Goal: Task Accomplishment & Management: Manage account settings

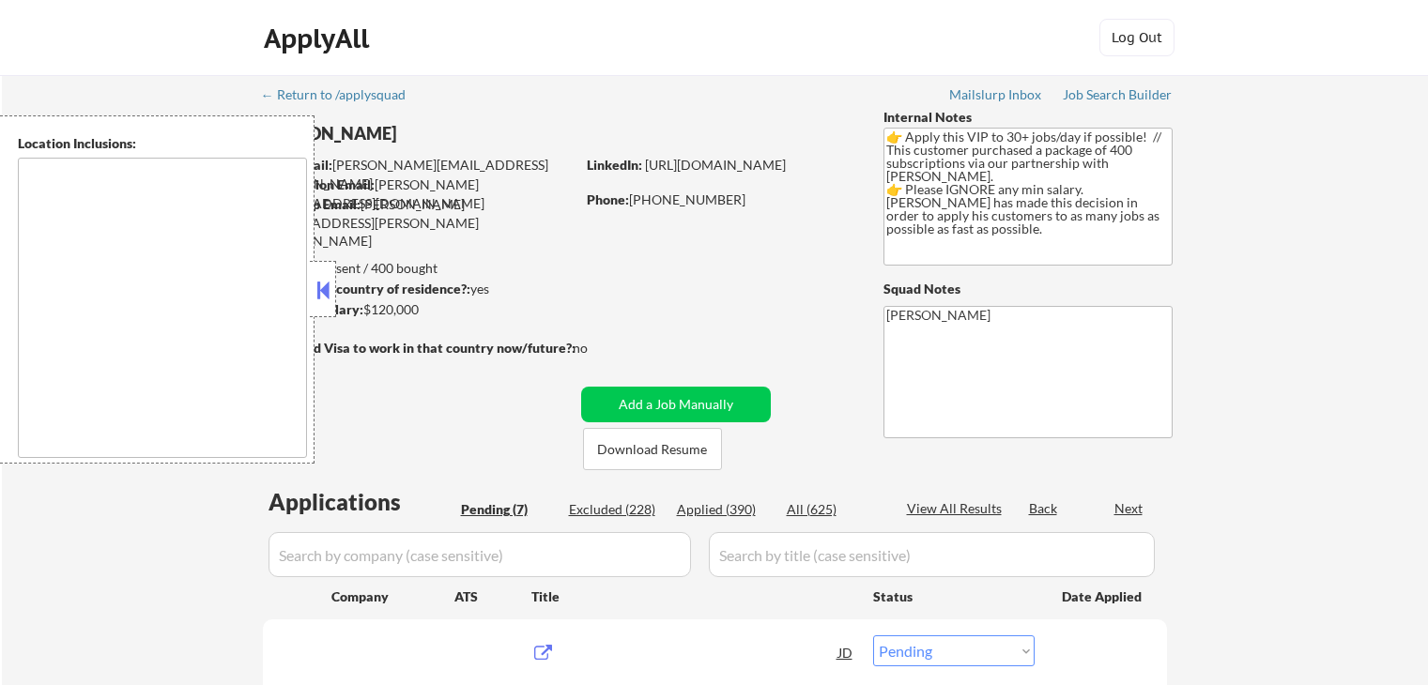
select select ""pending""
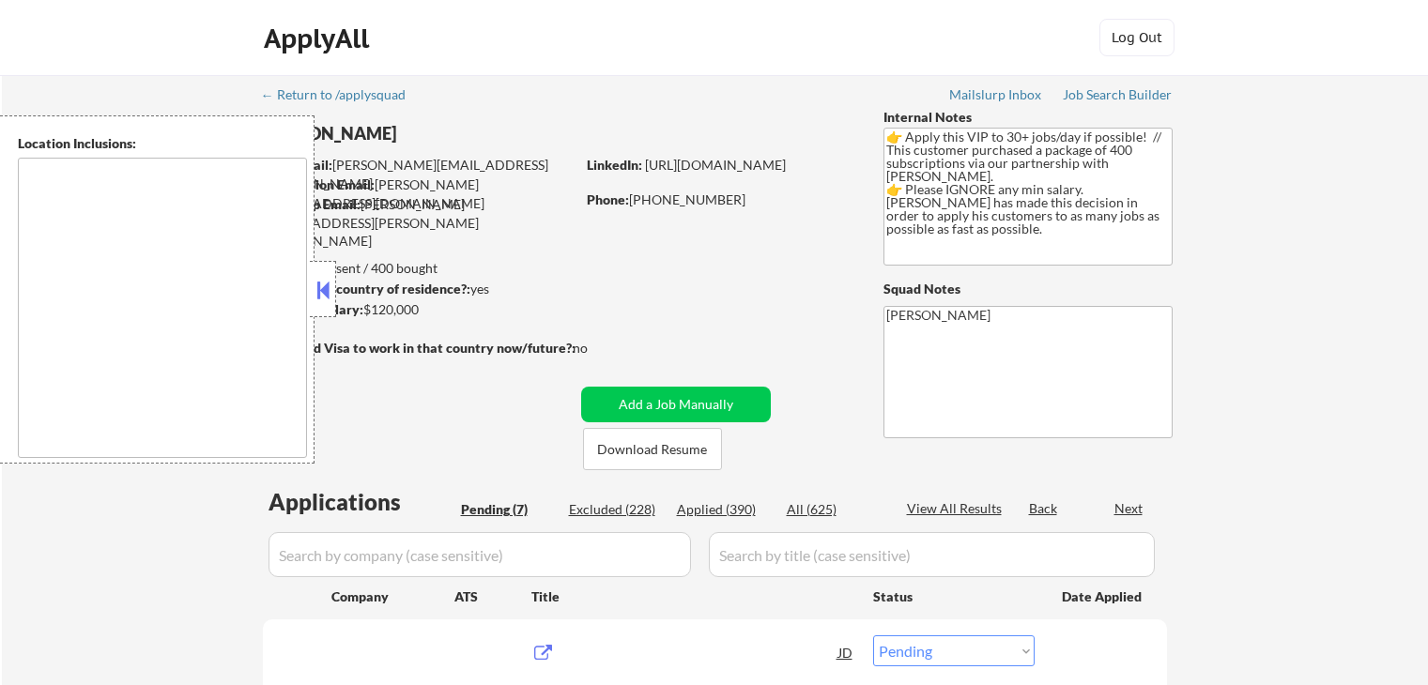
select select ""pending""
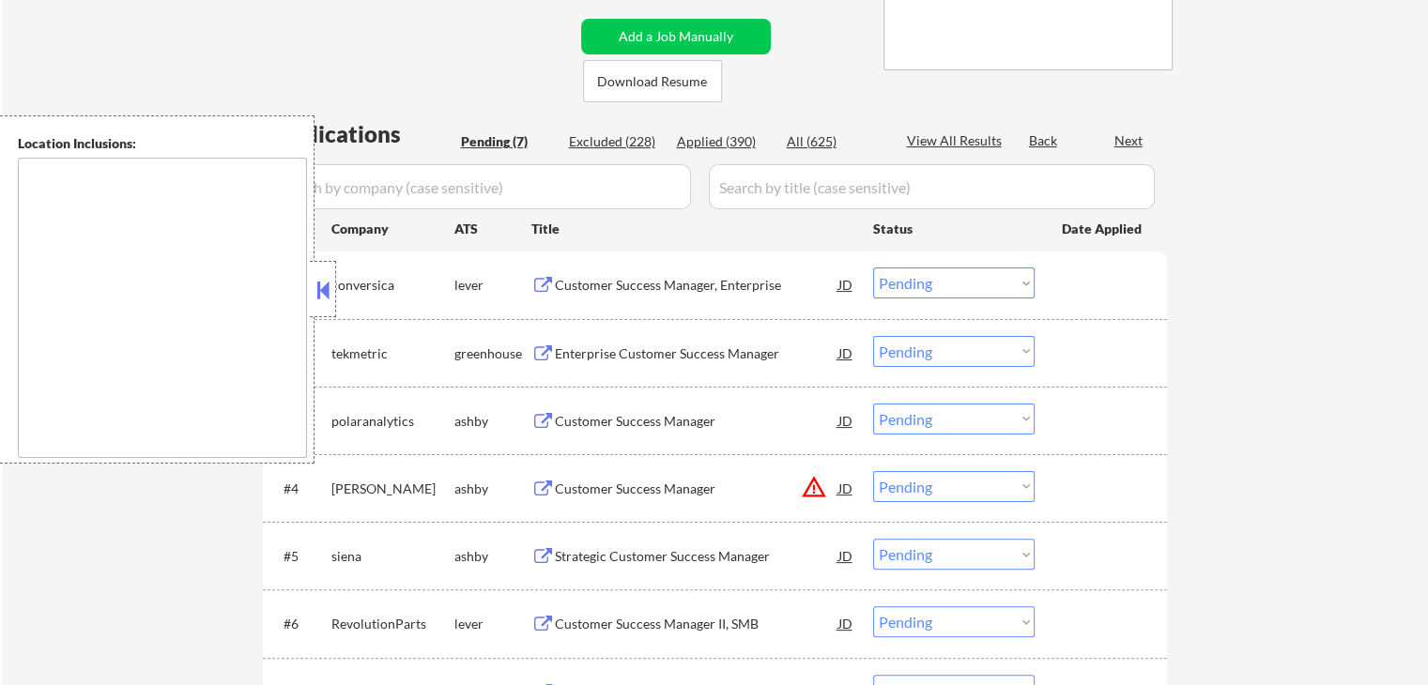
scroll to position [375, 0]
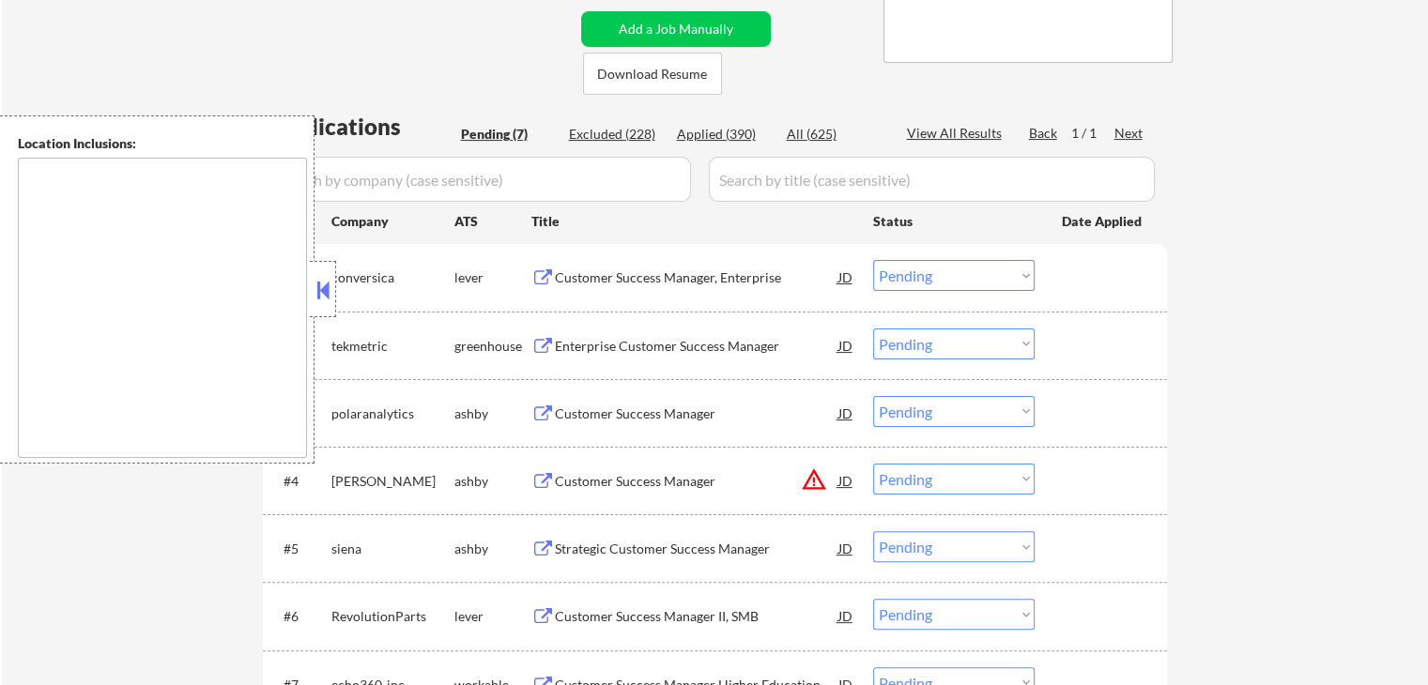
click at [613, 279] on div "Customer Success Manager, Enterprise" at bounding box center [696, 277] width 283 height 19
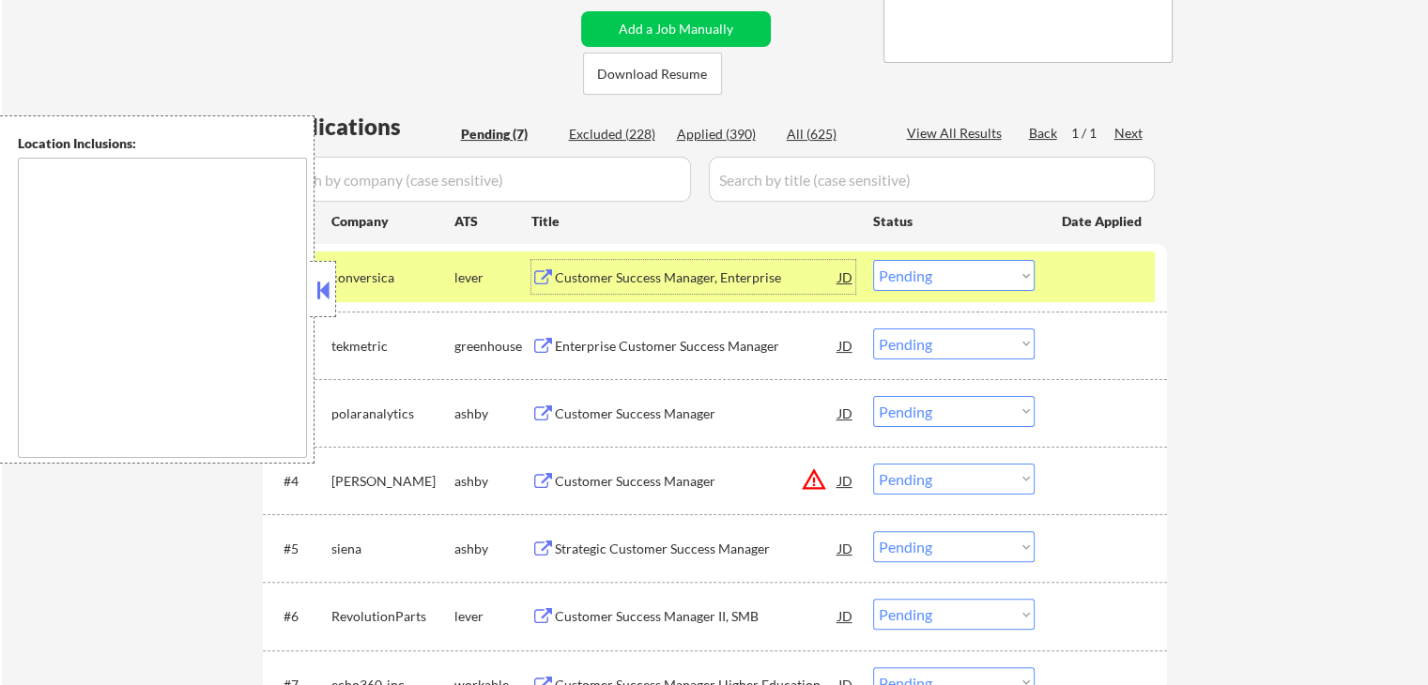
scroll to position [657, 0]
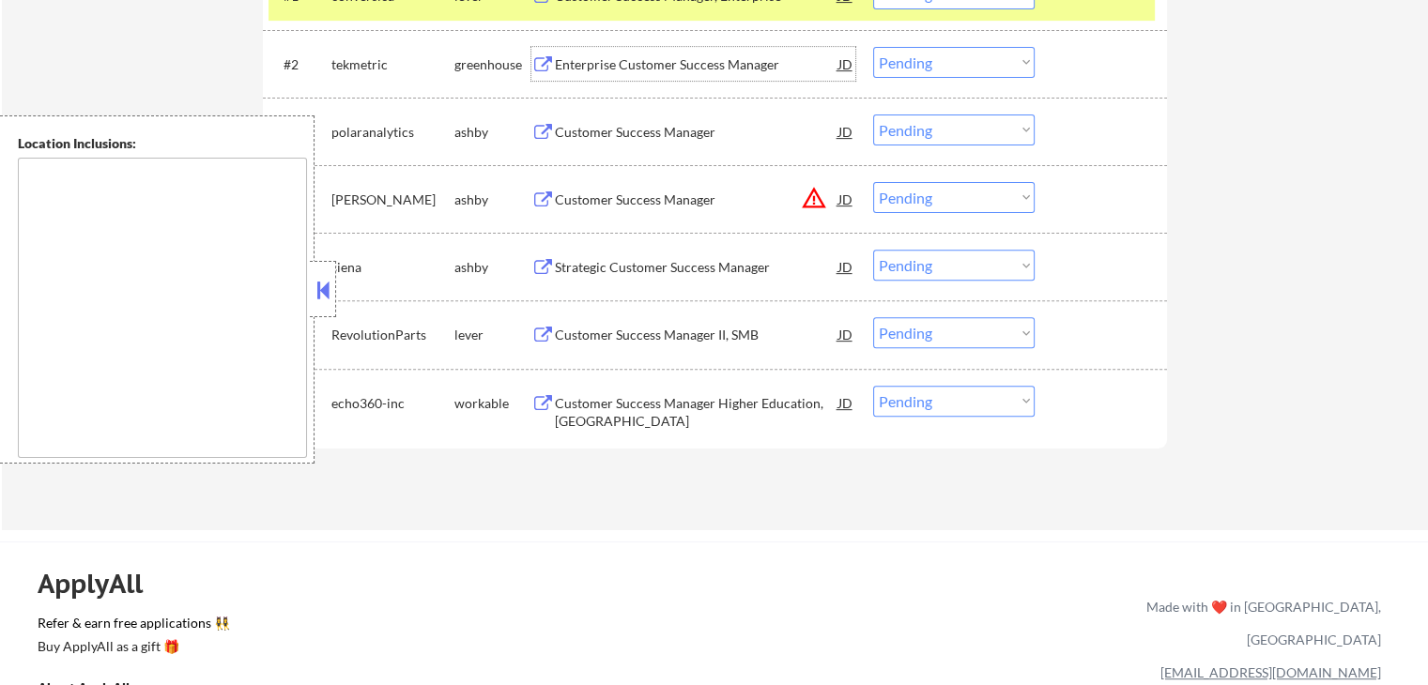
click at [598, 57] on div "Enterprise Customer Success Manager" at bounding box center [696, 64] width 283 height 19
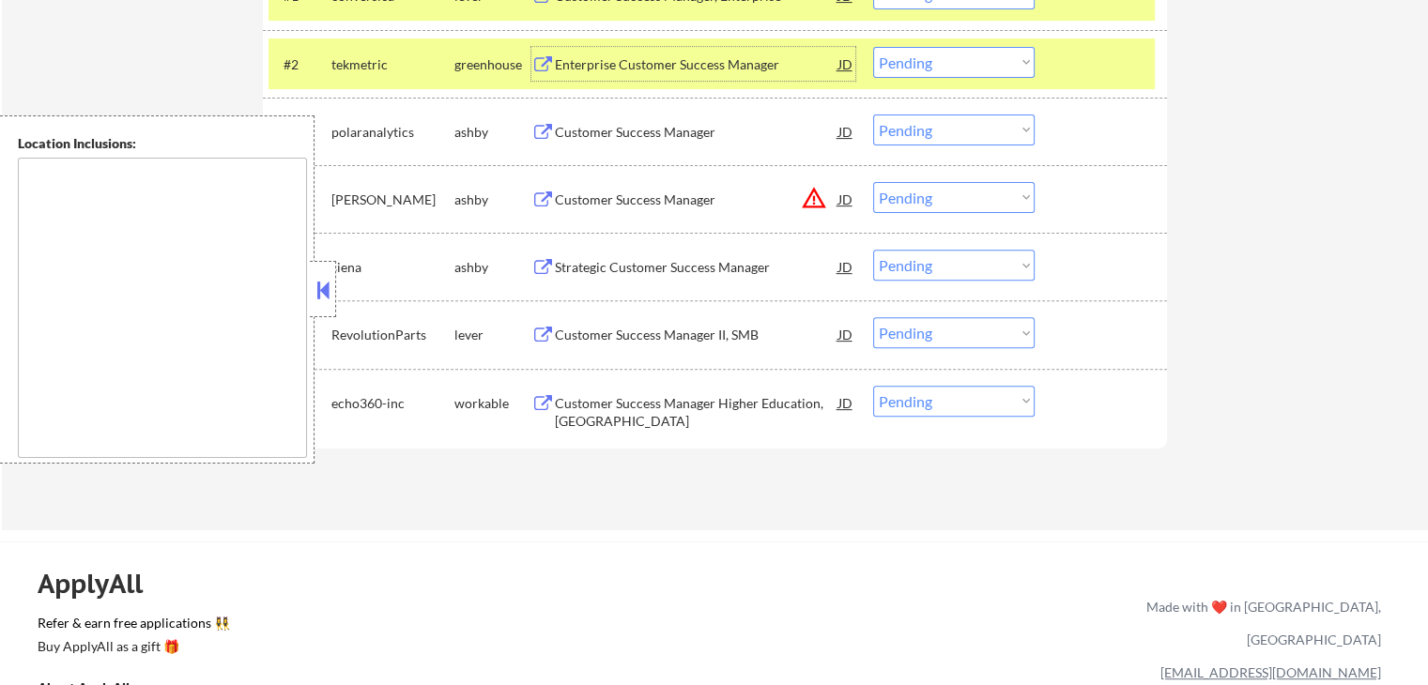
click at [582, 131] on div "Customer Success Manager" at bounding box center [696, 132] width 283 height 19
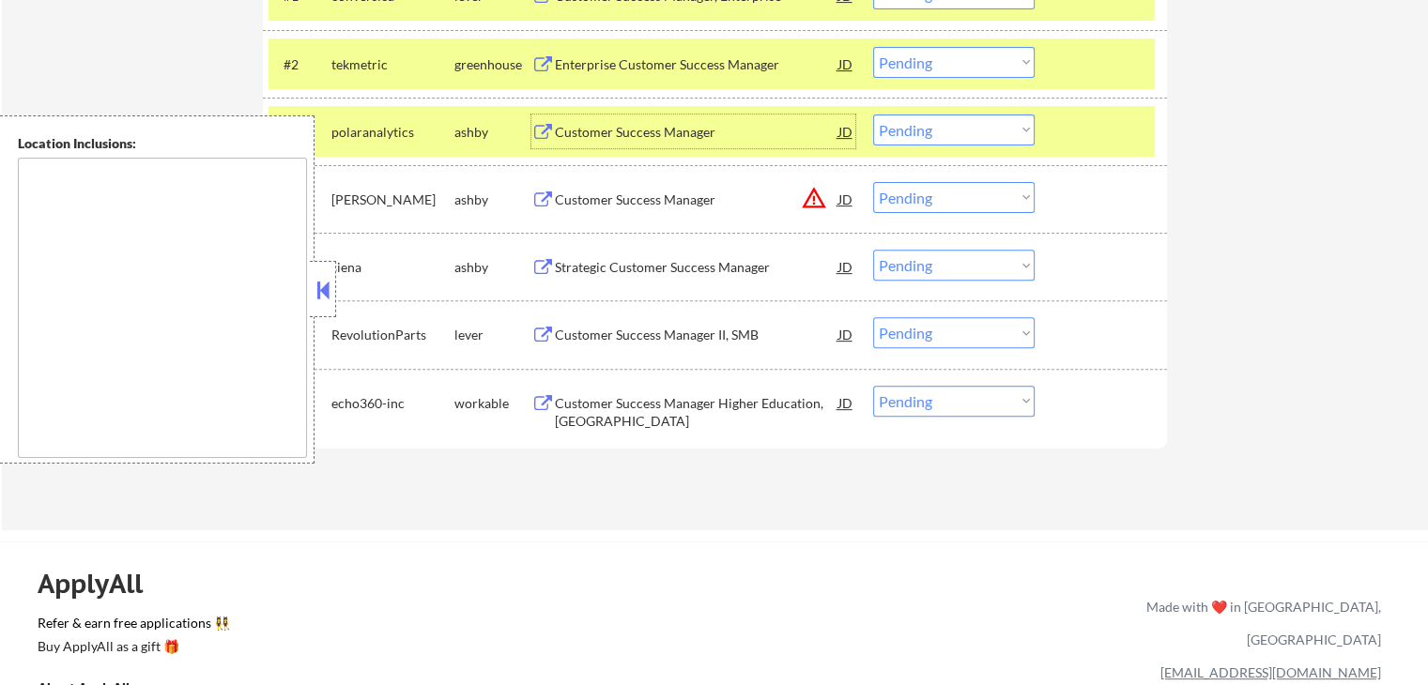
click at [919, 130] on select "Choose an option... Pending Applied Excluded (Questions) Excluded (Expired) Exc…" at bounding box center [953, 130] width 161 height 31
click at [873, 115] on select "Choose an option... Pending Applied Excluded (Questions) Excluded (Expired) Exc…" at bounding box center [953, 130] width 161 height 31
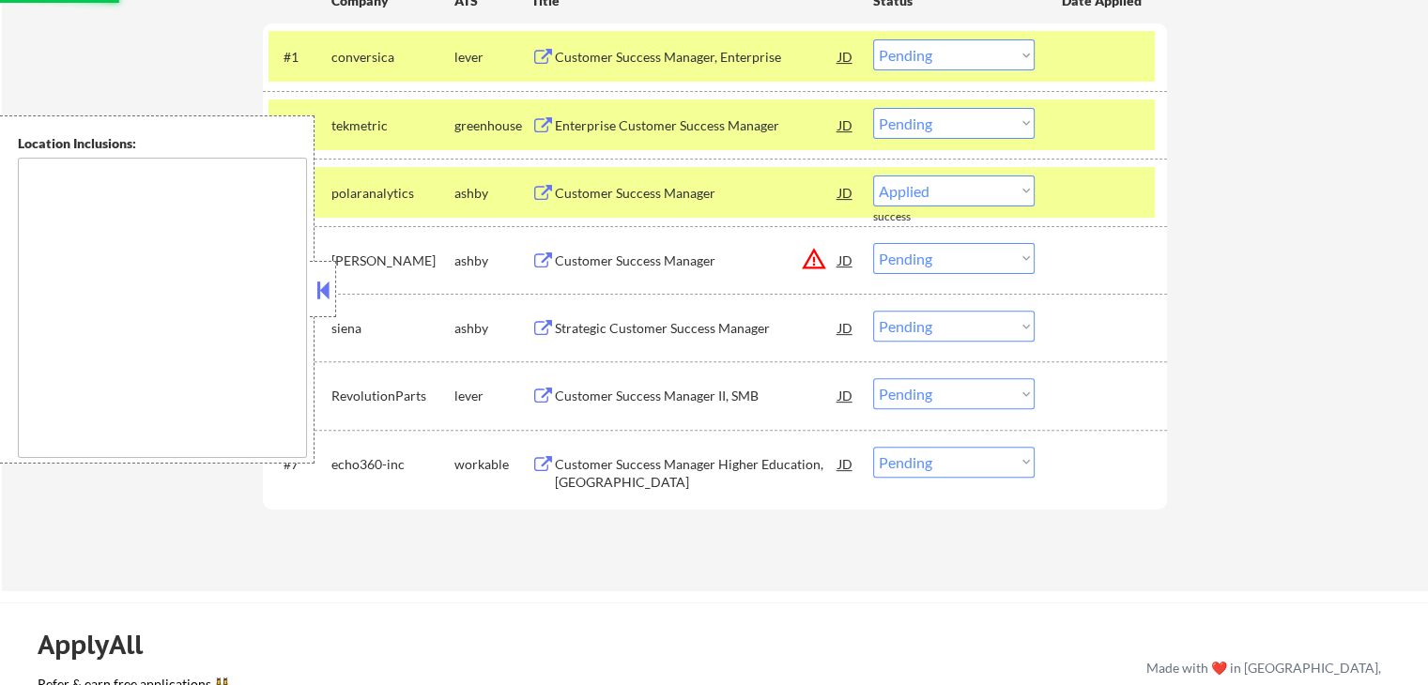
scroll to position [563, 0]
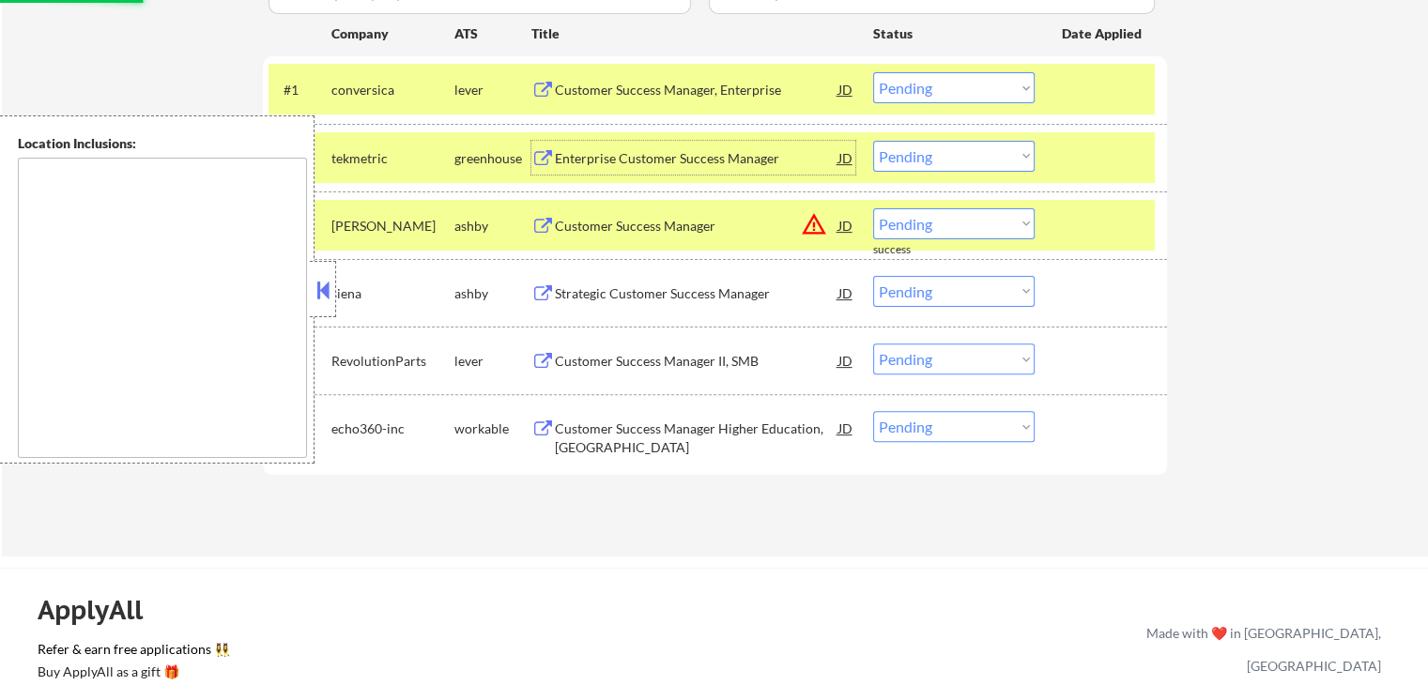
click at [727, 149] on div "Enterprise Customer Success Manager" at bounding box center [696, 158] width 283 height 19
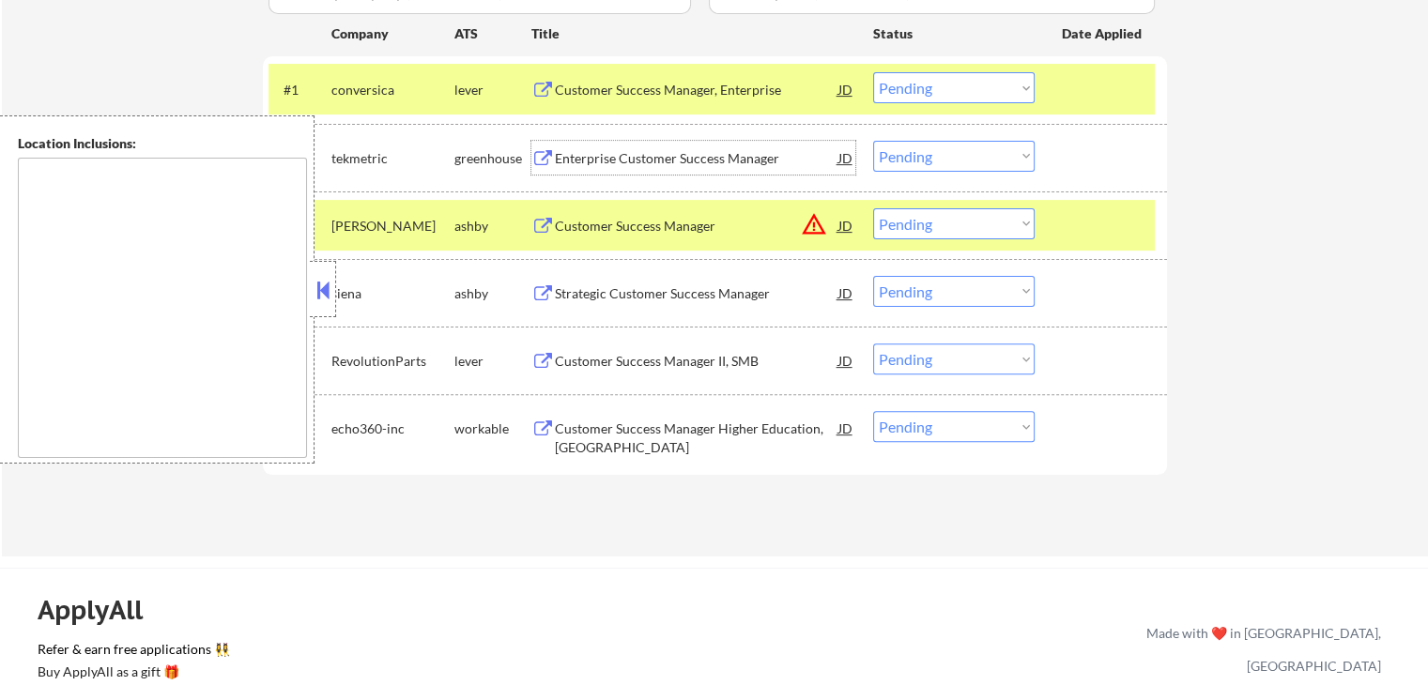
click at [634, 234] on div "Customer Success Manager" at bounding box center [696, 226] width 283 height 19
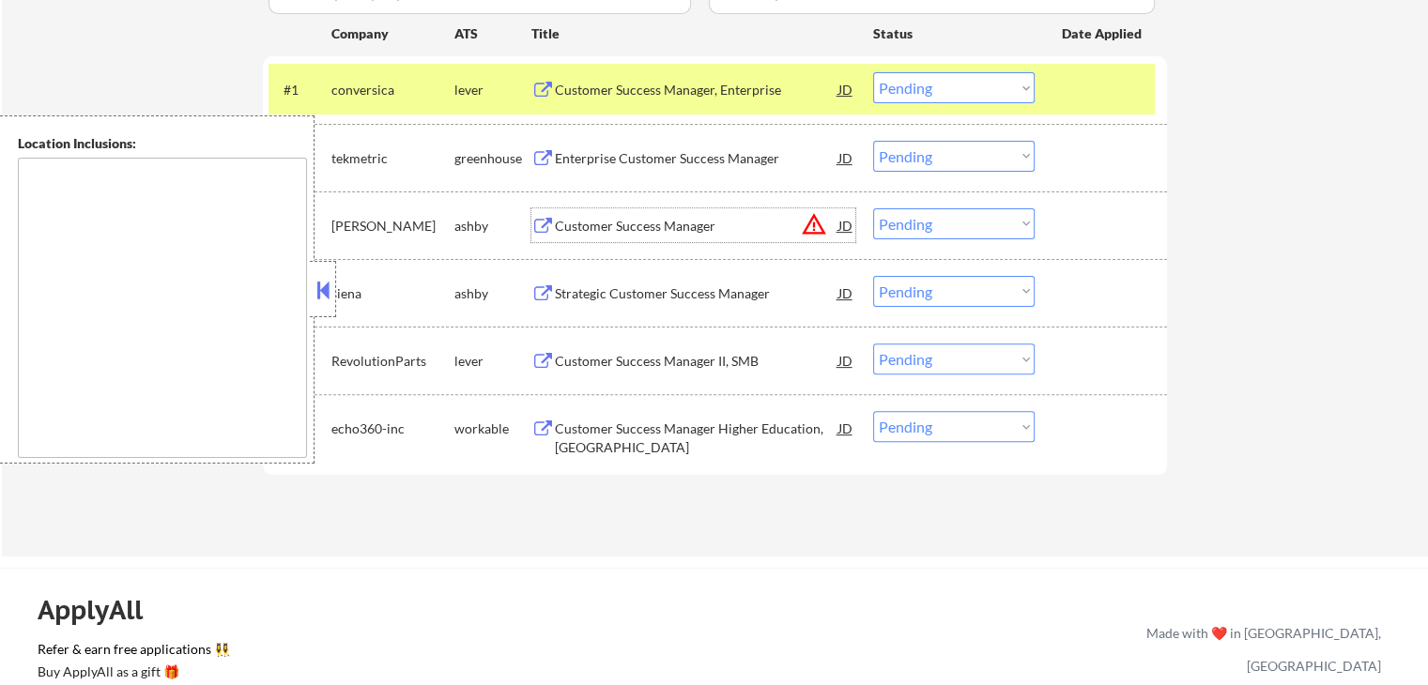
click at [947, 222] on select "Choose an option... Pending Applied Excluded (Questions) Excluded (Expired) Exc…" at bounding box center [953, 223] width 161 height 31
click at [873, 208] on select "Choose an option... Pending Applied Excluded (Questions) Excluded (Expired) Exc…" at bounding box center [953, 223] width 161 height 31
click at [733, 290] on div "Strategic Customer Success Manager" at bounding box center [696, 293] width 283 height 19
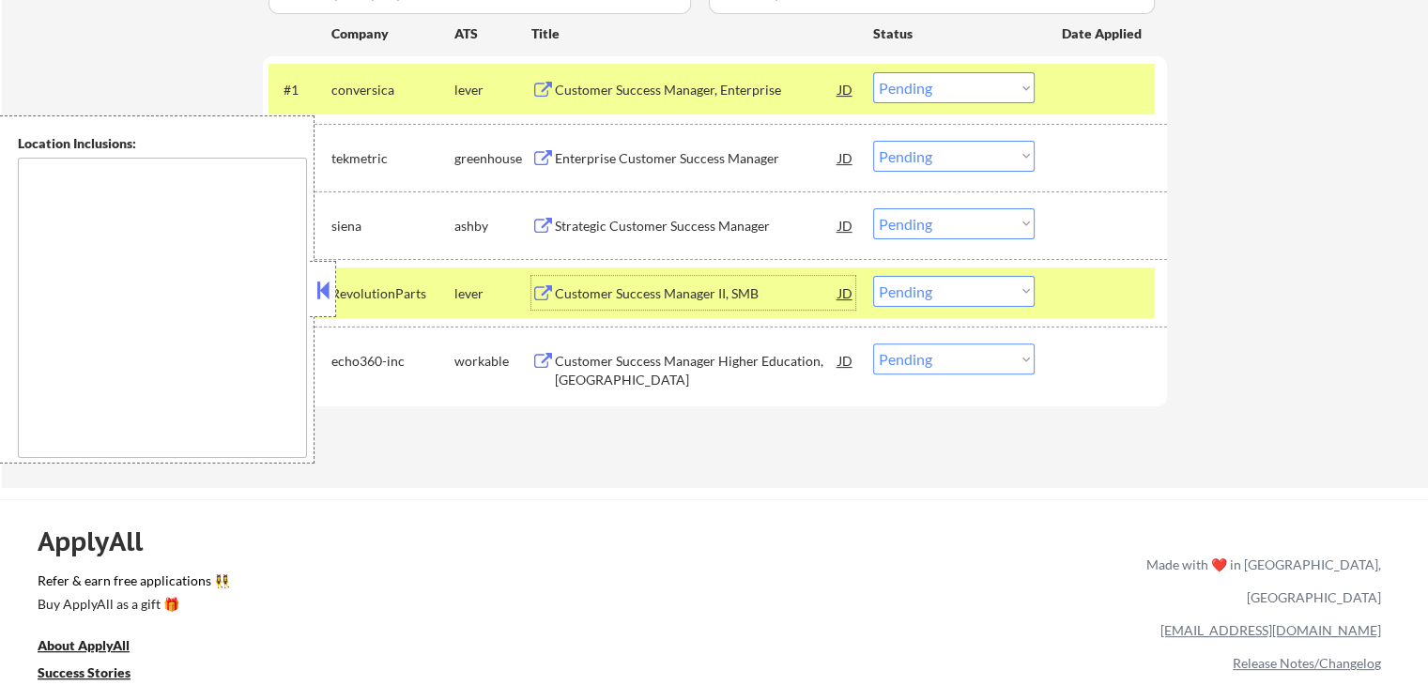
drag, startPoint x: 960, startPoint y: 220, endPoint x: 957, endPoint y: 232, distance: 12.5
click at [960, 220] on select "Choose an option... Pending Applied Excluded (Questions) Excluded (Expired) Exc…" at bounding box center [953, 223] width 161 height 31
click at [873, 208] on select "Choose an option... Pending Applied Excluded (Questions) Excluded (Expired) Exc…" at bounding box center [953, 223] width 161 height 31
select select ""pending""
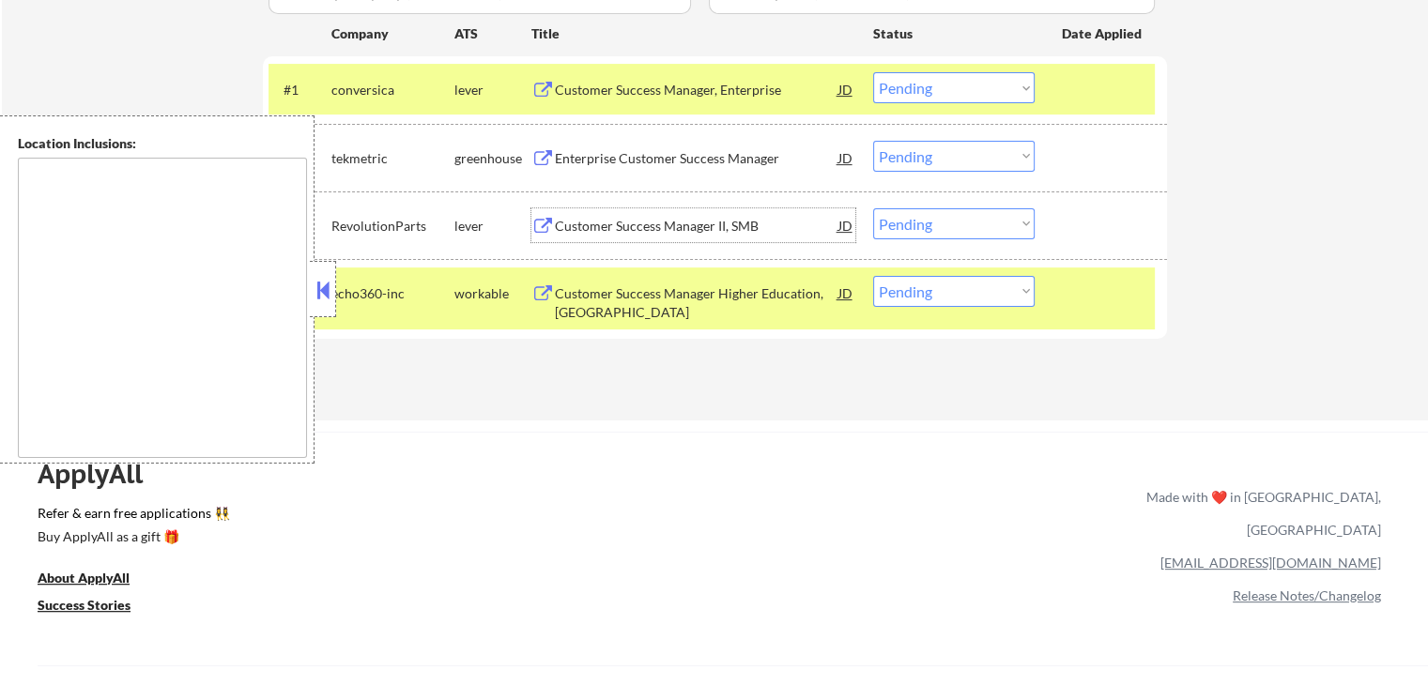
click at [649, 220] on div "Customer Success Manager II, SMB" at bounding box center [696, 226] width 283 height 19
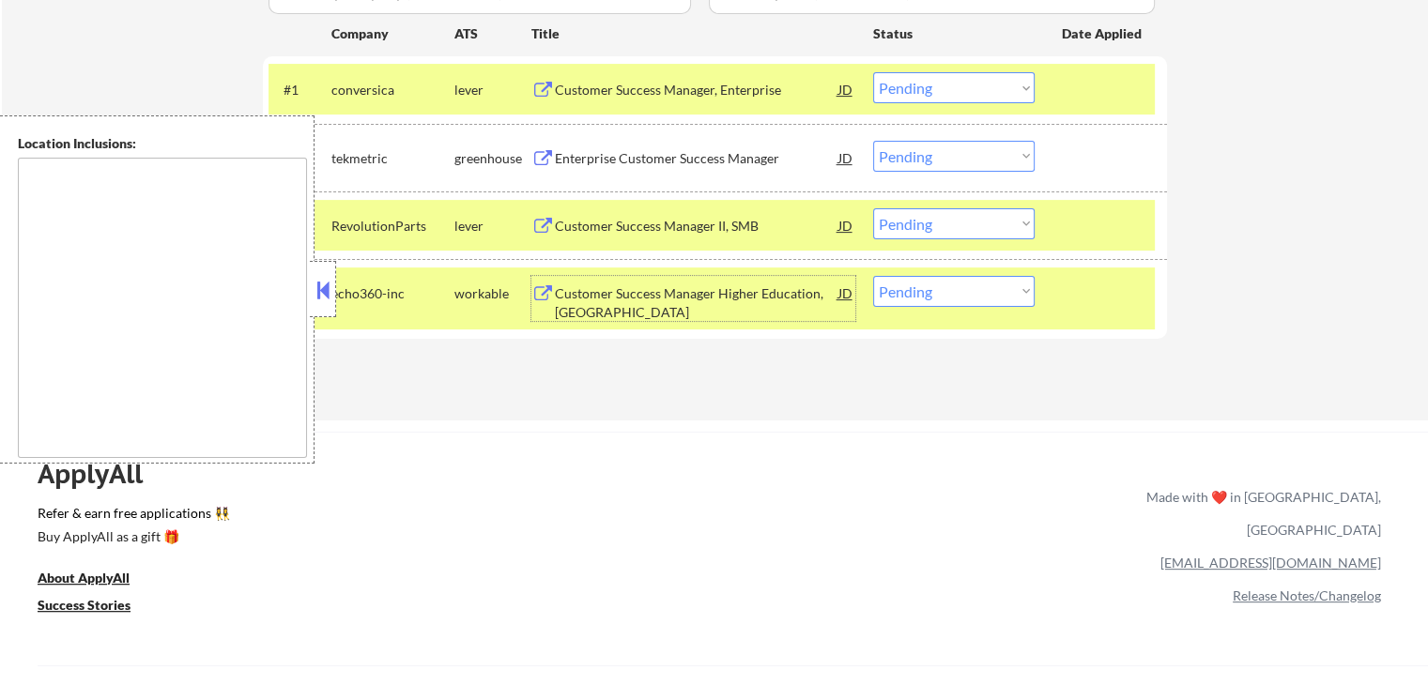
click at [576, 306] on div "Customer Success Manager Higher Education, [GEOGRAPHIC_DATA]" at bounding box center [696, 302] width 283 height 37
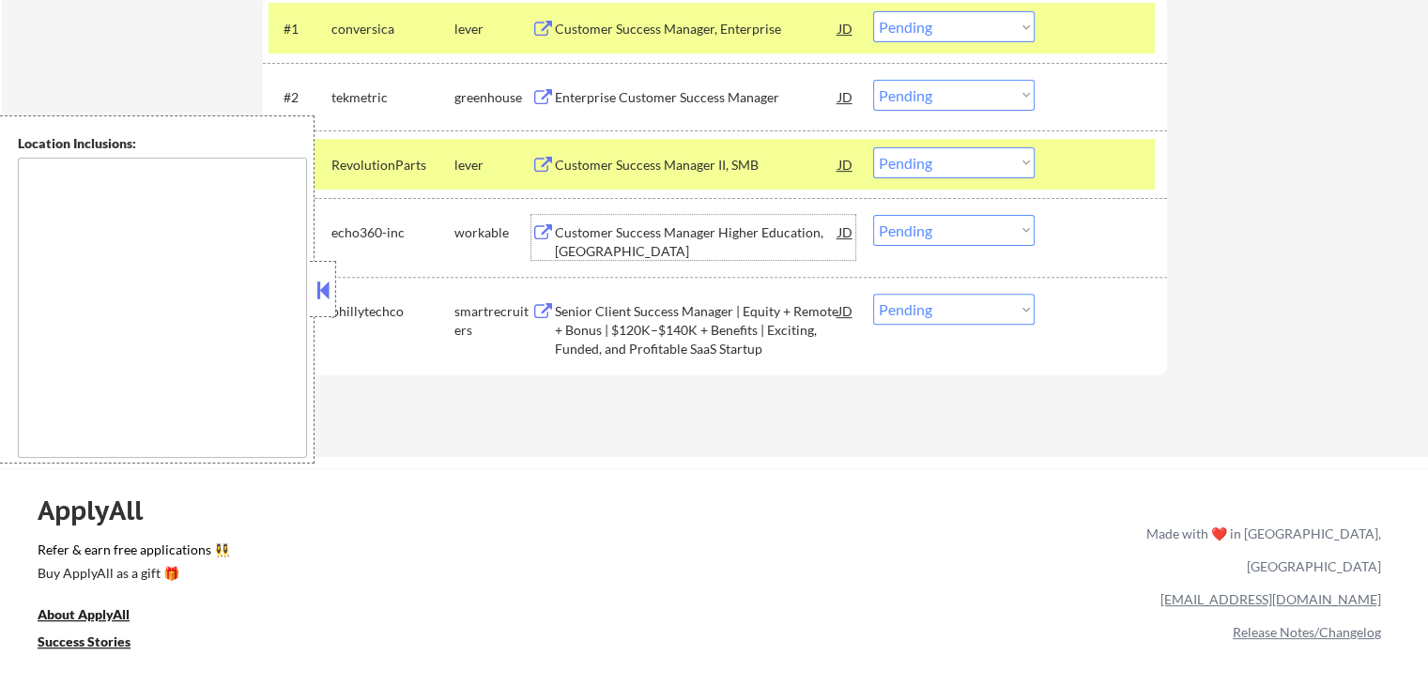
scroll to position [657, 0]
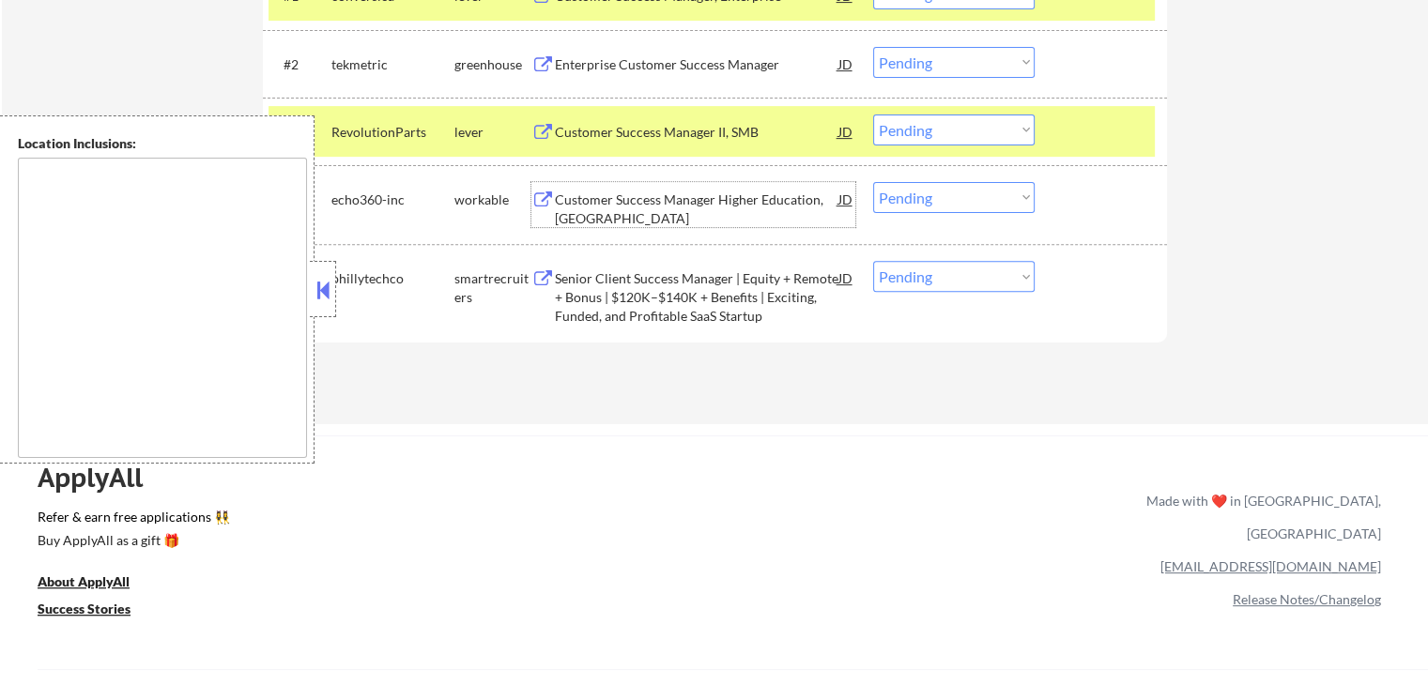
click at [676, 294] on div "Senior Client Success Manager | Equity + Remote + Bonus | $120K–$140K + Benefit…" at bounding box center [696, 296] width 283 height 55
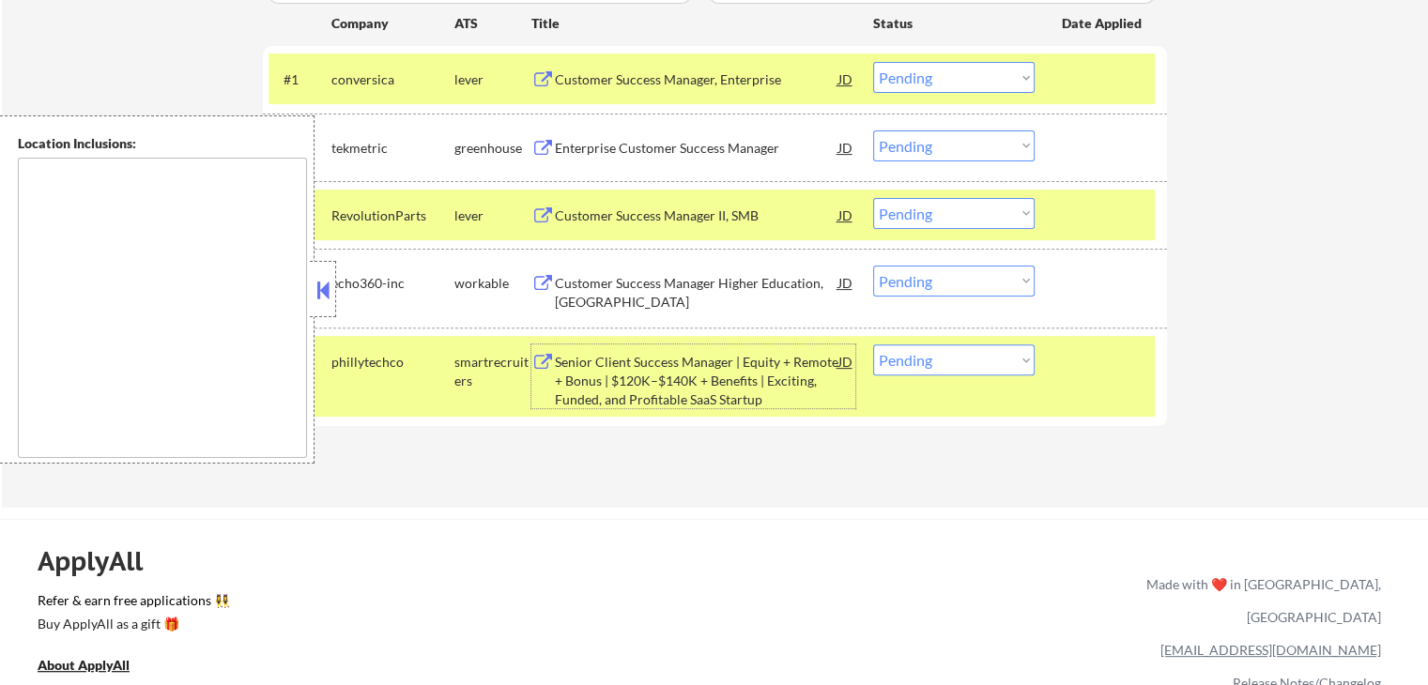
scroll to position [751, 0]
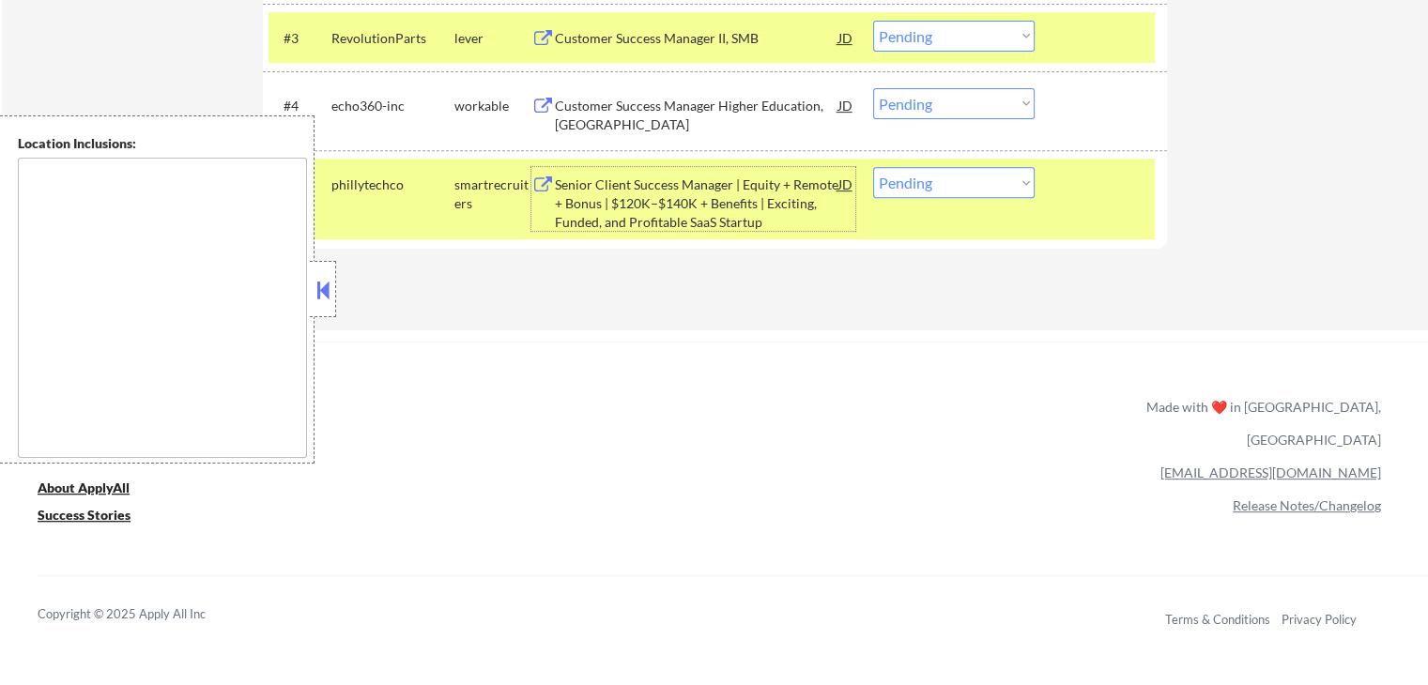
click at [952, 189] on select "Choose an option... Pending Applied Excluded (Questions) Excluded (Expired) Exc…" at bounding box center [953, 182] width 161 height 31
select select ""applied""
click at [873, 167] on select "Choose an option... Pending Applied Excluded (Questions) Excluded (Expired) Exc…" at bounding box center [953, 182] width 161 height 31
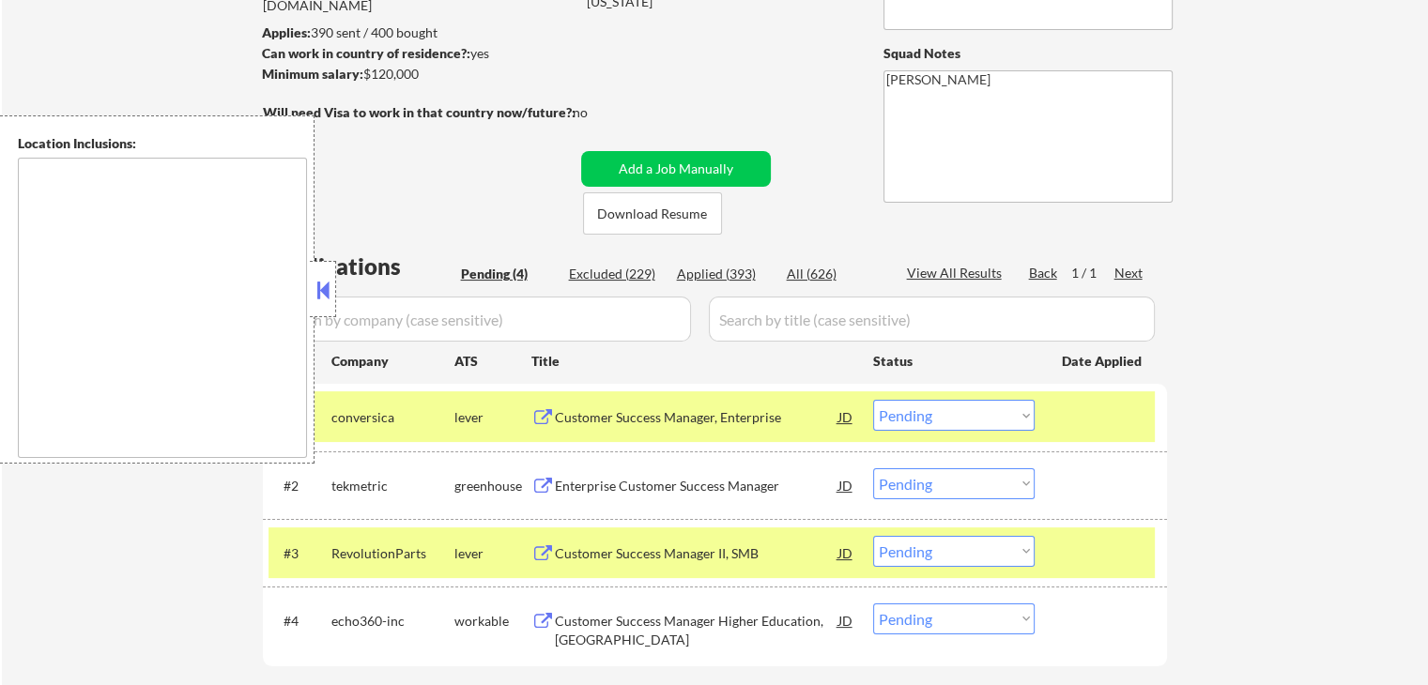
scroll to position [282, 0]
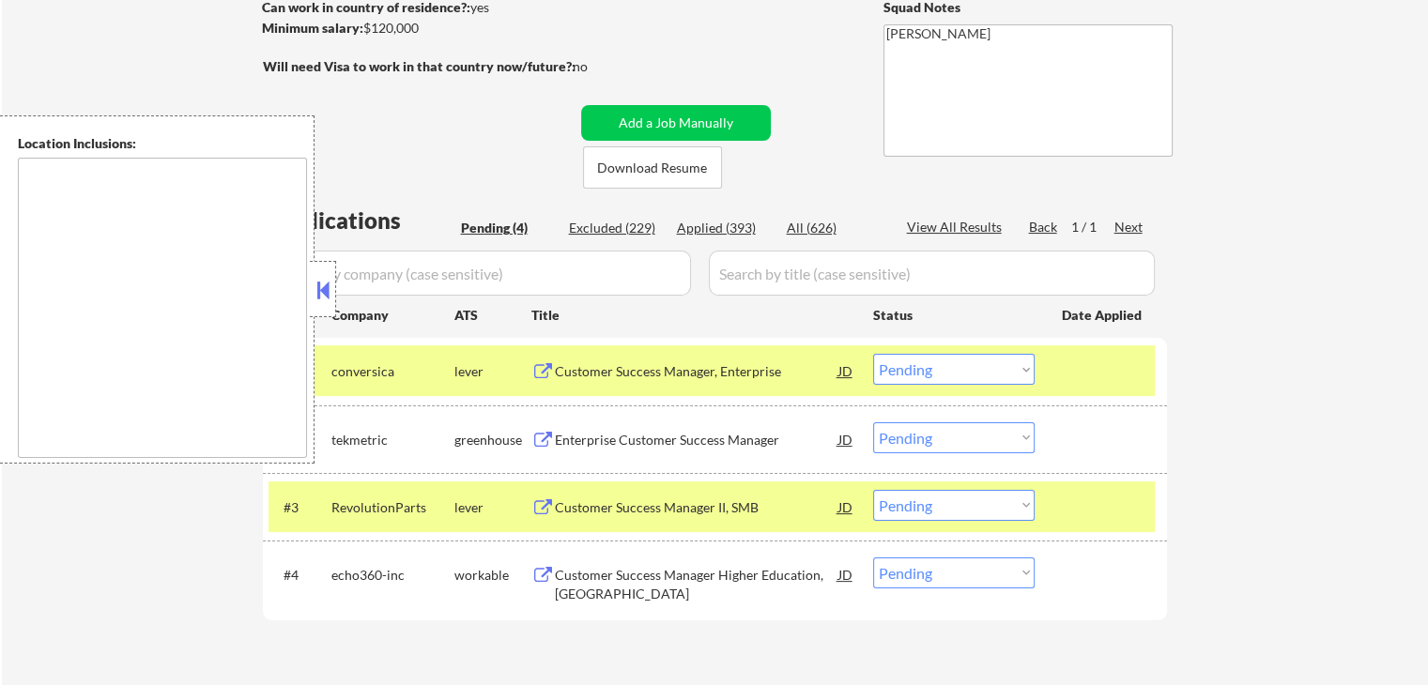
click at [658, 367] on div "Customer Success Manager, Enterprise" at bounding box center [696, 371] width 283 height 19
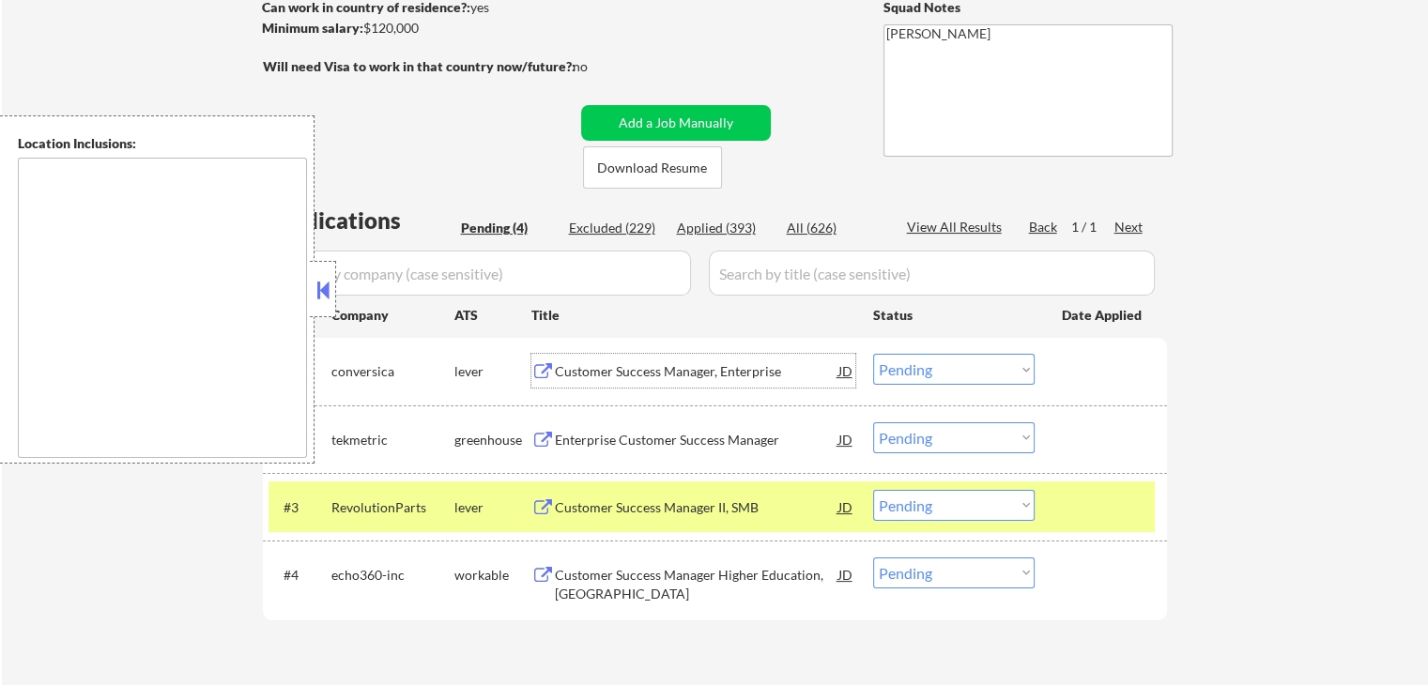
drag, startPoint x: 964, startPoint y: 375, endPoint x: 955, endPoint y: 383, distance: 11.3
click at [965, 374] on select "Choose an option... Pending Applied Excluded (Questions) Excluded (Expired) Exc…" at bounding box center [953, 369] width 161 height 31
click at [873, 354] on select "Choose an option... Pending Applied Excluded (Questions) Excluded (Expired) Exc…" at bounding box center [953, 369] width 161 height 31
click at [618, 436] on div "Enterprise Customer Success Manager" at bounding box center [696, 440] width 283 height 19
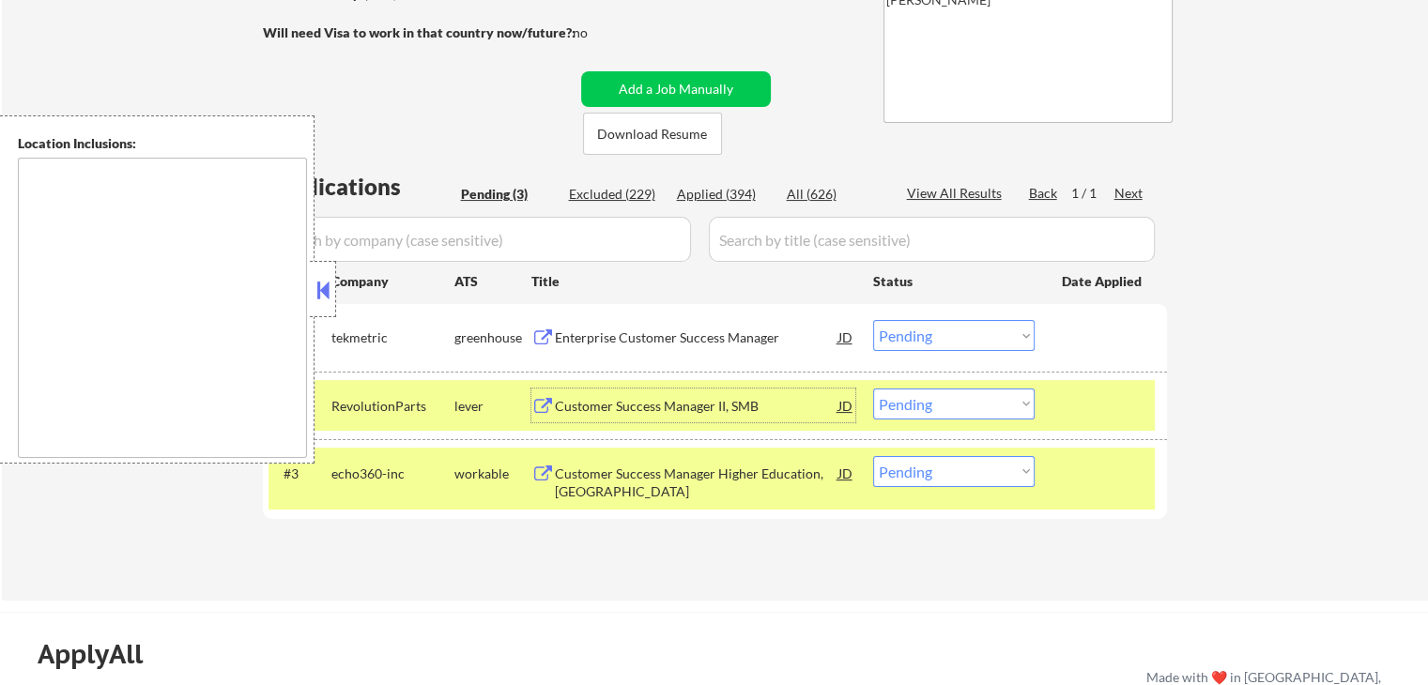
scroll to position [375, 0]
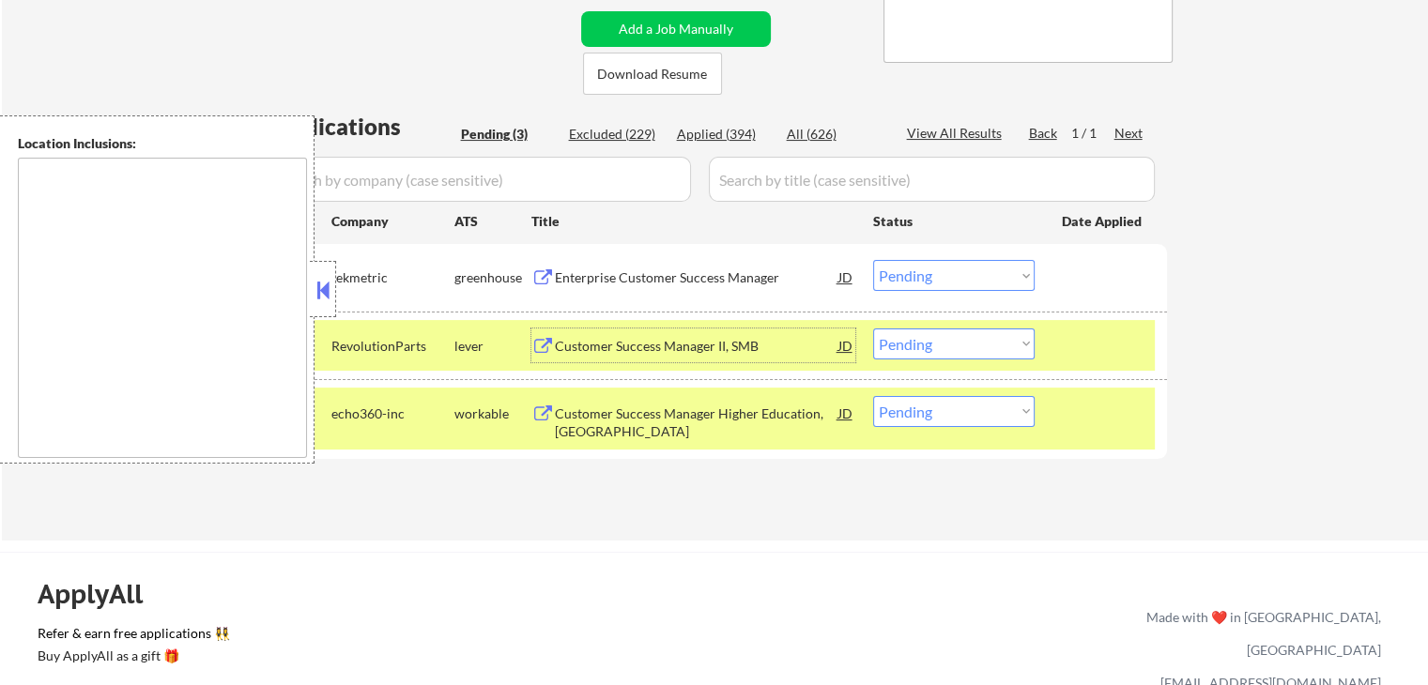
click at [935, 282] on select "Choose an option... Pending Applied Excluded (Questions) Excluded (Expired) Exc…" at bounding box center [953, 275] width 161 height 31
click at [873, 260] on select "Choose an option... Pending Applied Excluded (Questions) Excluded (Expired) Exc…" at bounding box center [953, 275] width 161 height 31
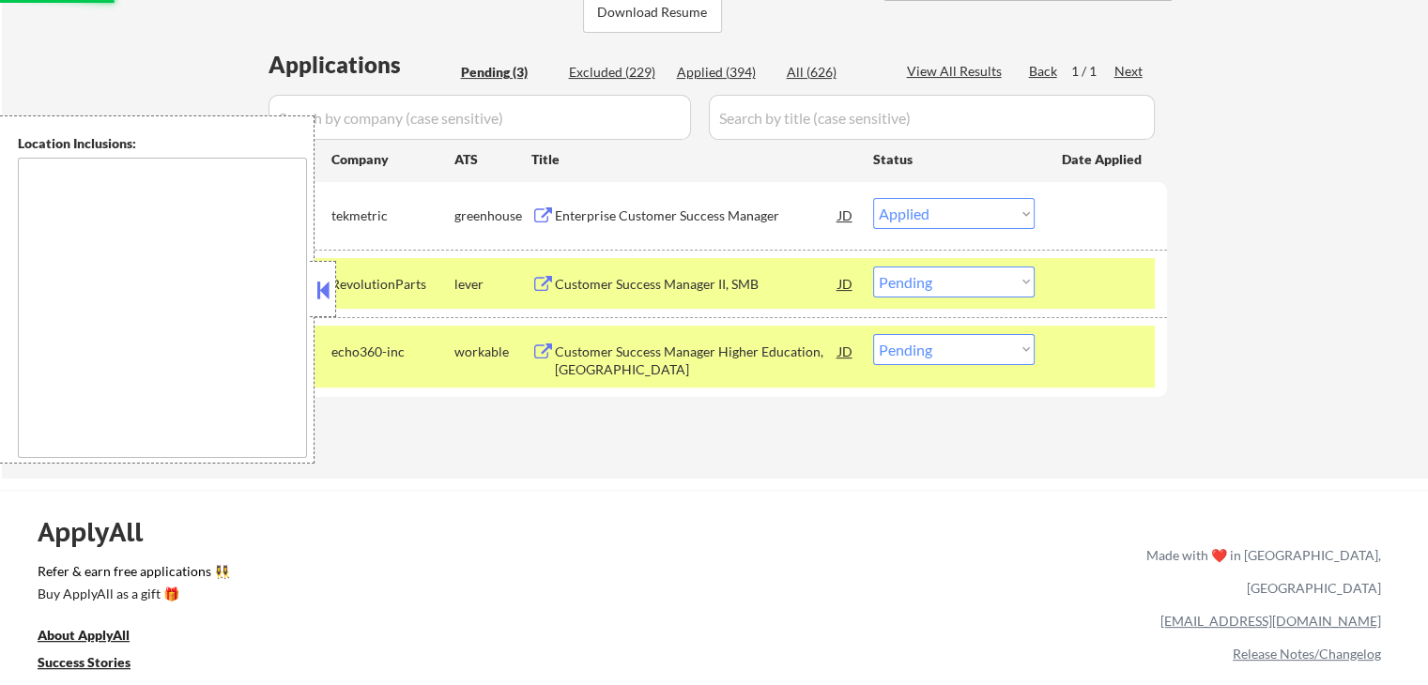
scroll to position [469, 0]
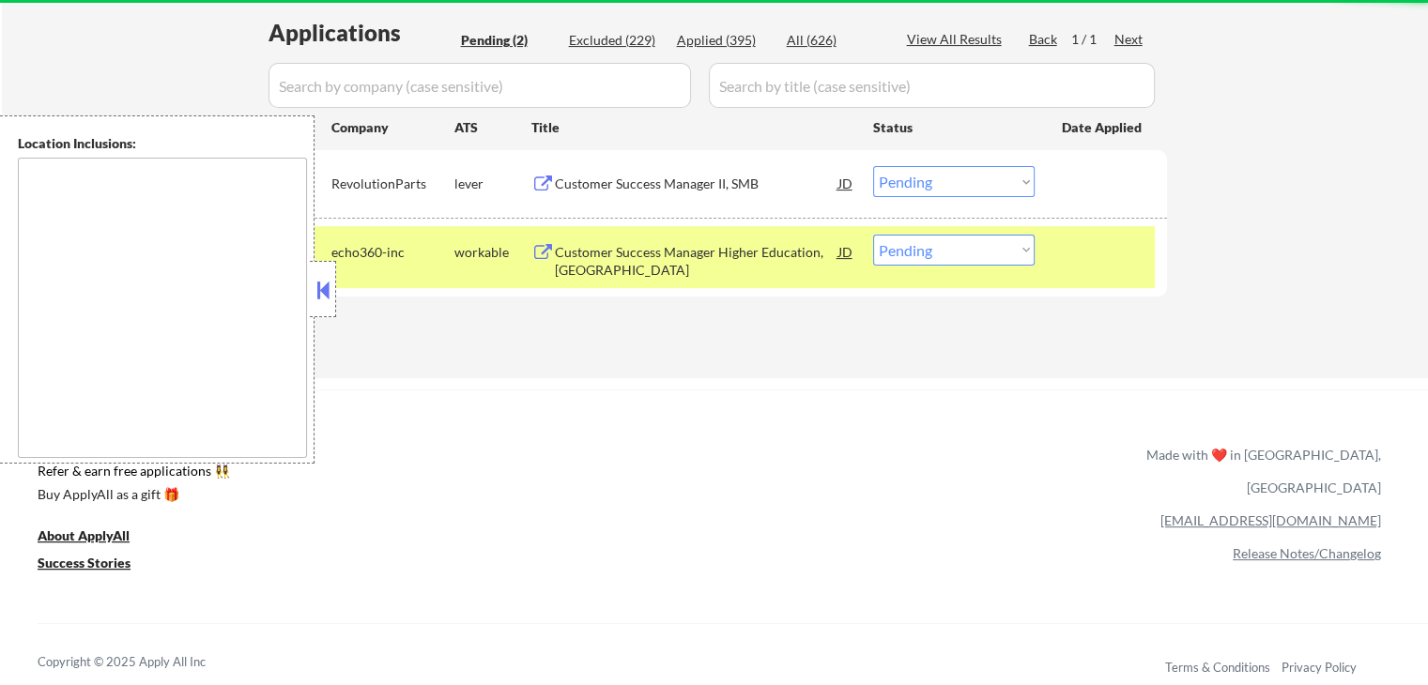
click at [647, 181] on div "Customer Success Manager II, SMB" at bounding box center [696, 184] width 283 height 19
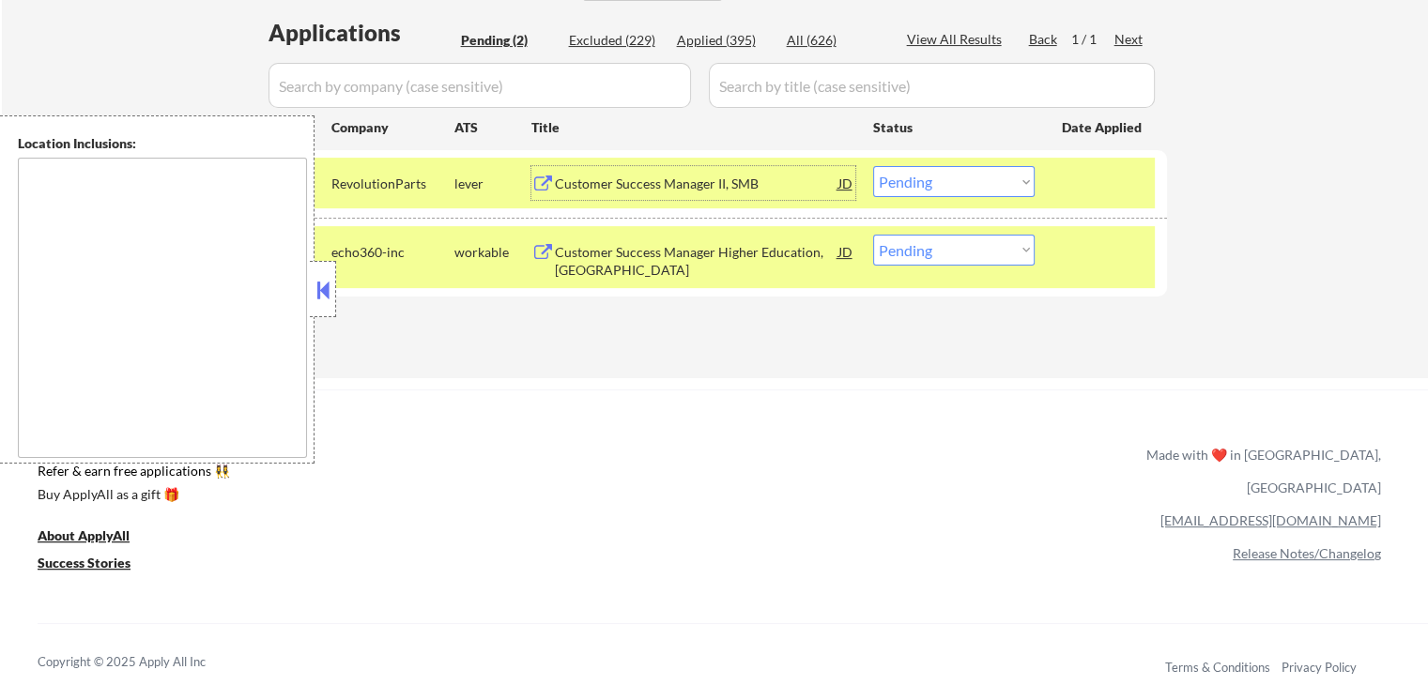
click at [608, 184] on div "Customer Success Manager II, SMB" at bounding box center [696, 184] width 283 height 19
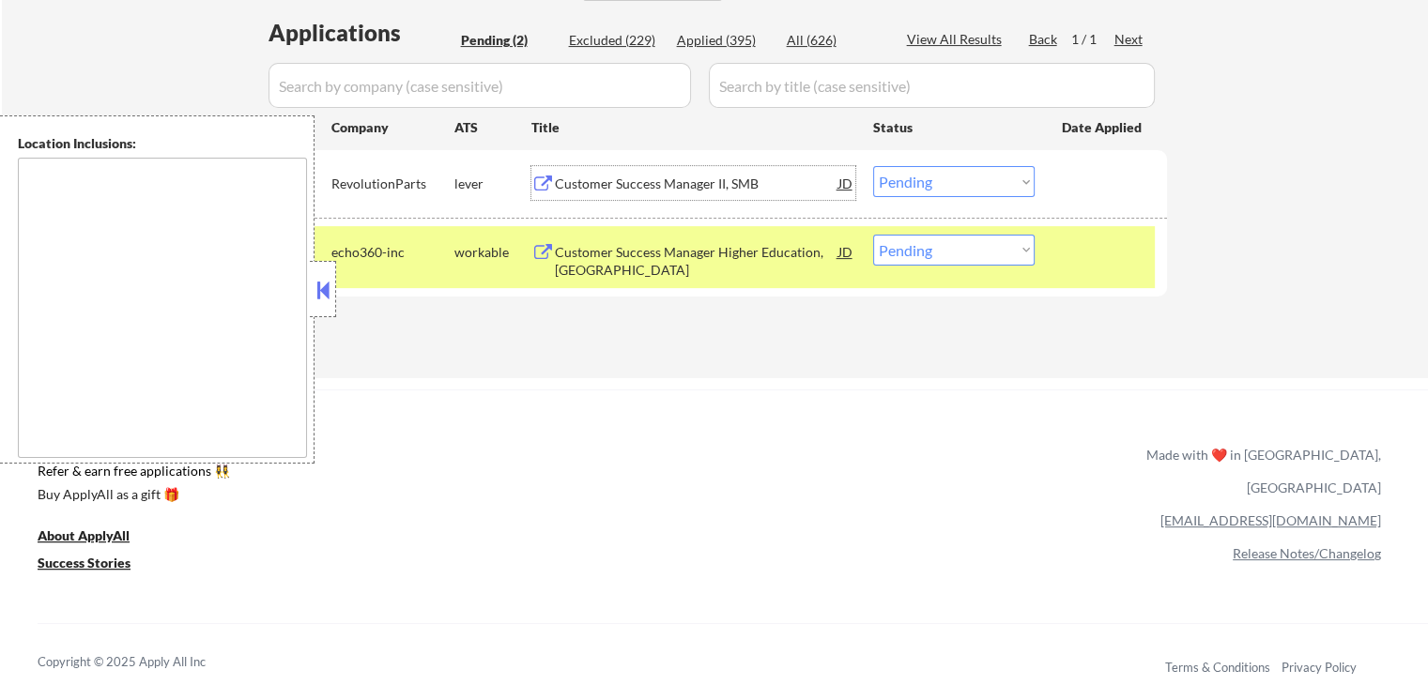
click at [919, 189] on select "Choose an option... Pending Applied Excluded (Questions) Excluded (Expired) Exc…" at bounding box center [953, 181] width 161 height 31
click at [873, 166] on select "Choose an option... Pending Applied Excluded (Questions) Excluded (Expired) Exc…" at bounding box center [953, 181] width 161 height 31
select select ""pending""
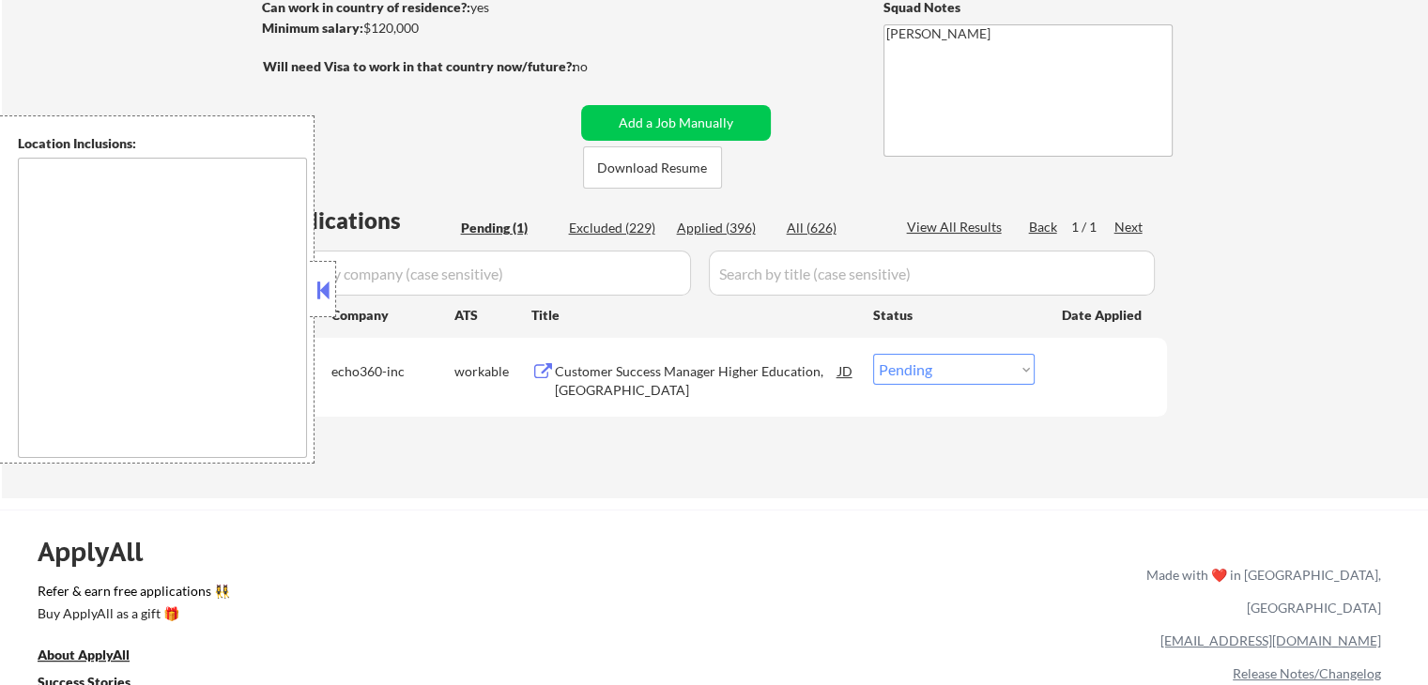
scroll to position [94, 0]
